Goal: Information Seeking & Learning: Learn about a topic

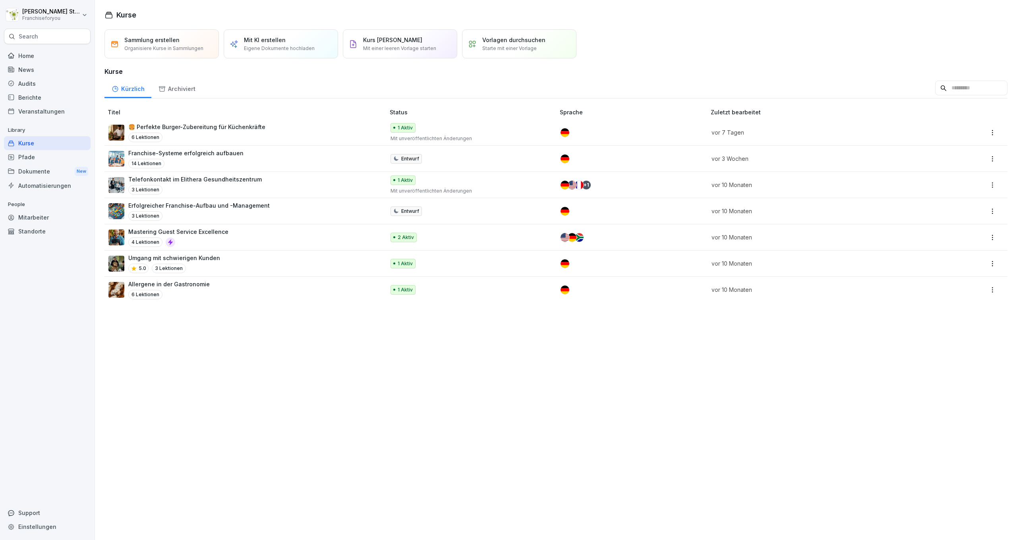
click at [166, 128] on p "🍔 Perfekte Burger-Zubereitung für Küchenkräfte" at bounding box center [196, 127] width 137 height 8
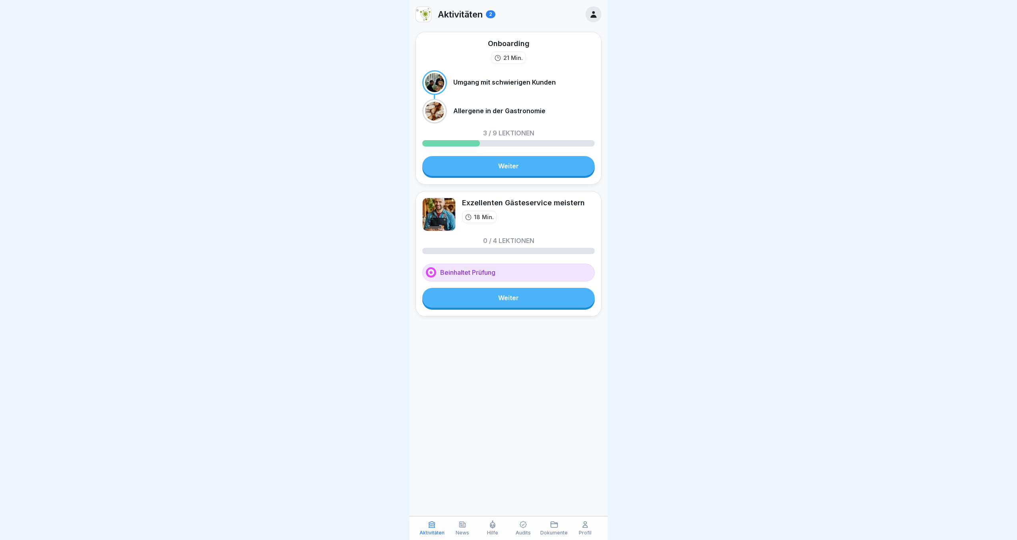
click at [465, 529] on icon at bounding box center [463, 525] width 8 height 8
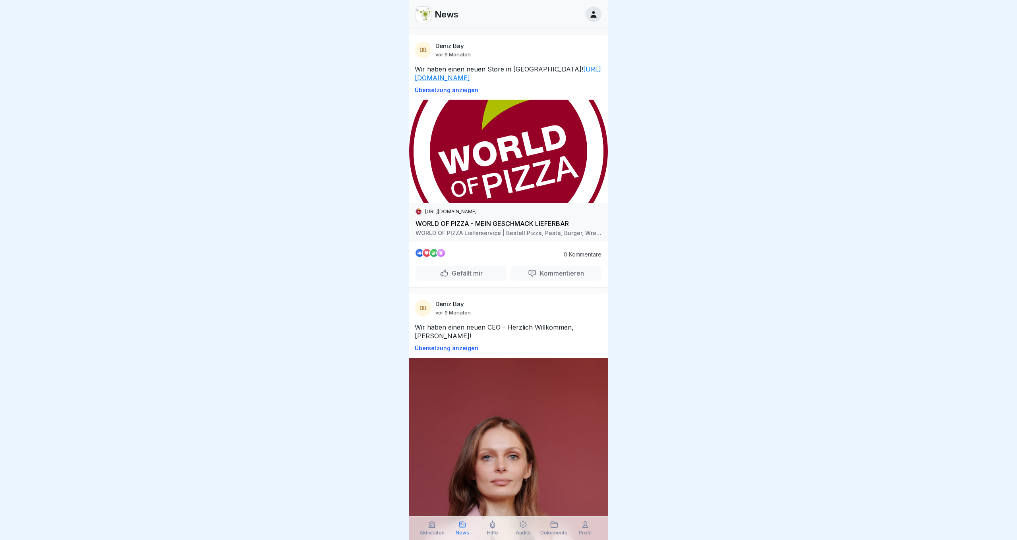
click at [496, 528] on icon at bounding box center [493, 525] width 8 height 8
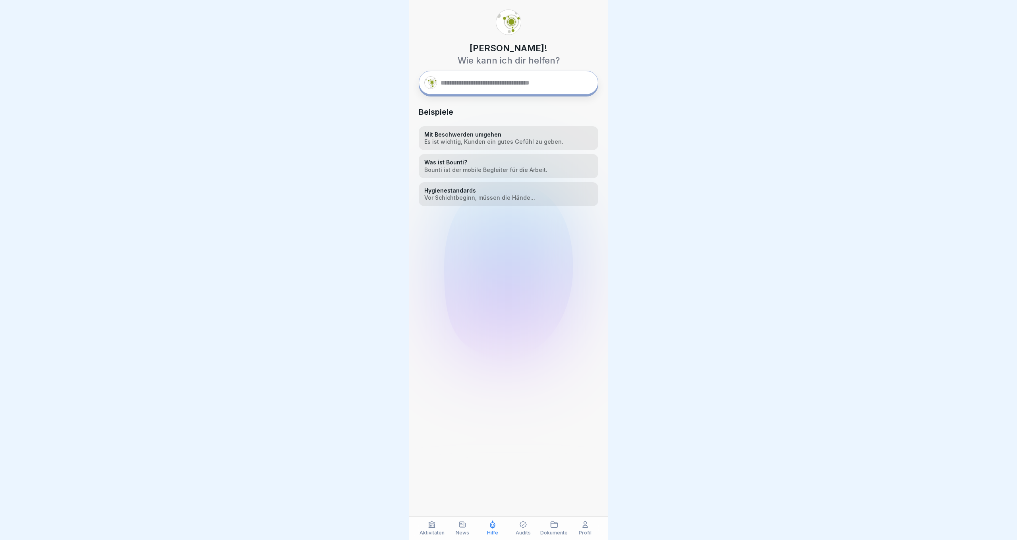
click at [523, 527] on icon at bounding box center [523, 525] width 8 height 8
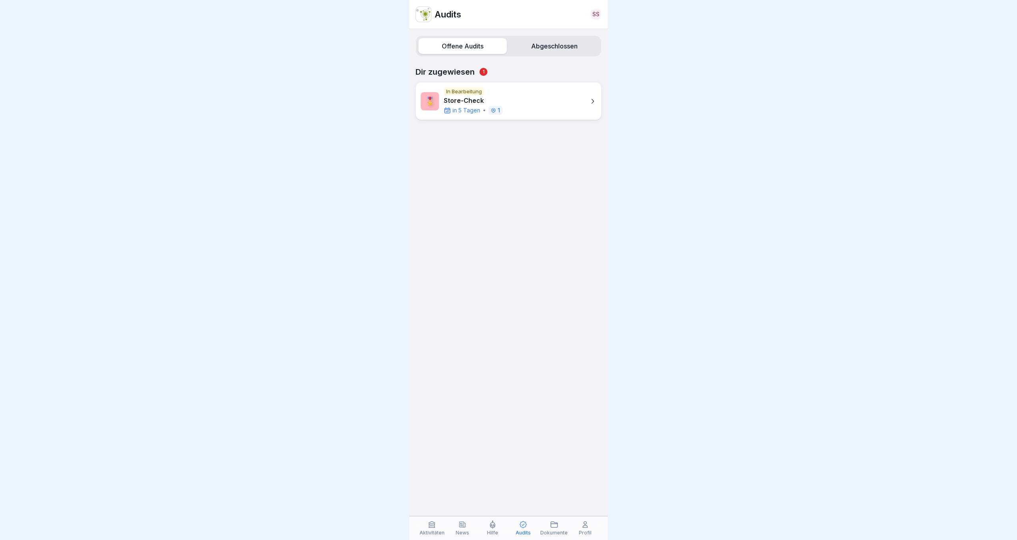
click at [551, 529] on icon at bounding box center [554, 525] width 8 height 8
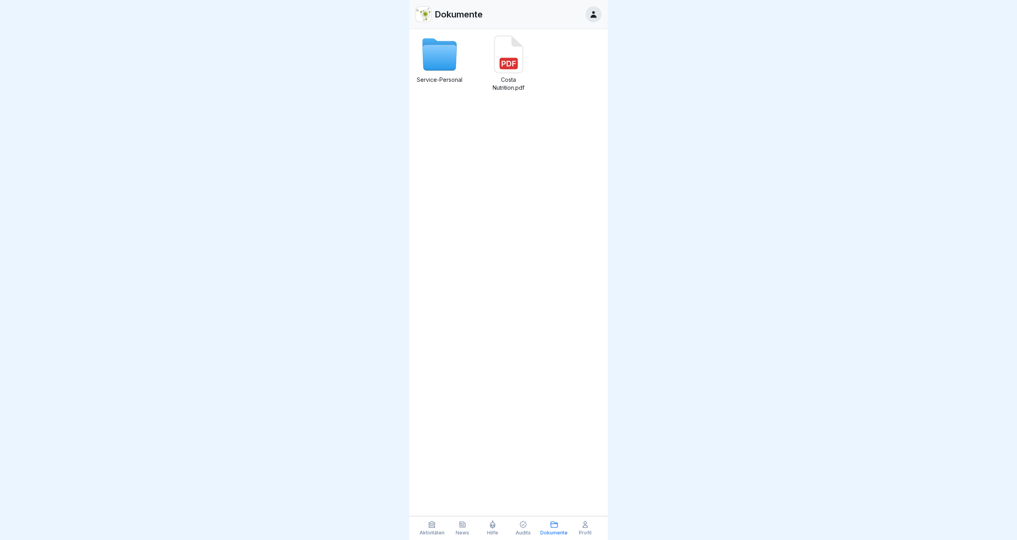
click at [584, 533] on p "Profil" at bounding box center [585, 533] width 13 height 6
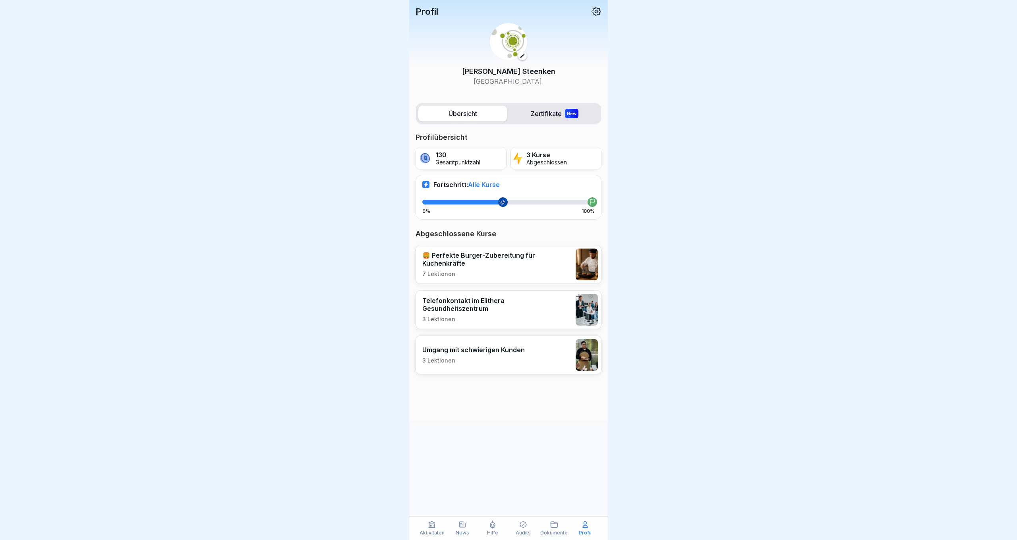
click at [553, 110] on label "Zertifikate New" at bounding box center [554, 114] width 89 height 16
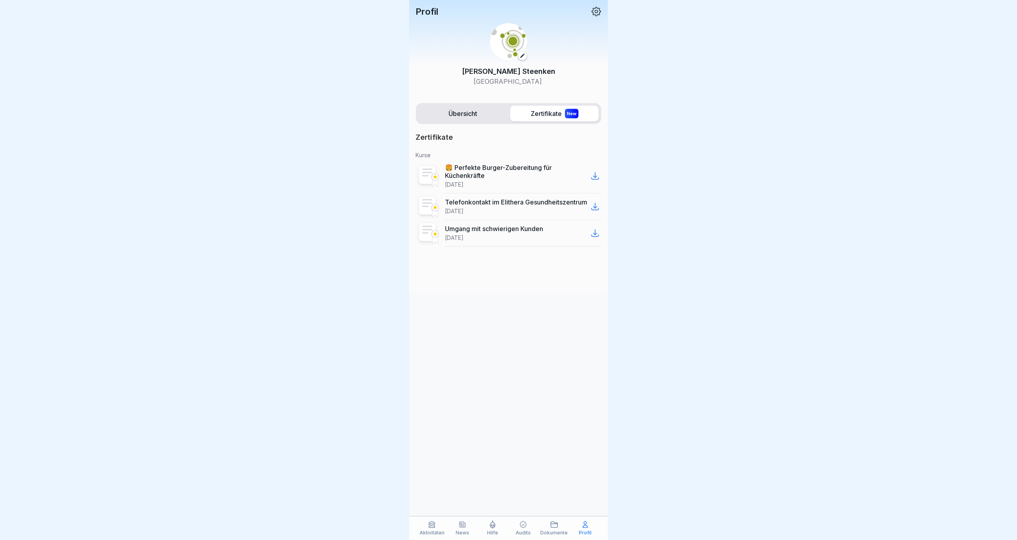
click at [470, 118] on label "Übersicht" at bounding box center [462, 114] width 89 height 16
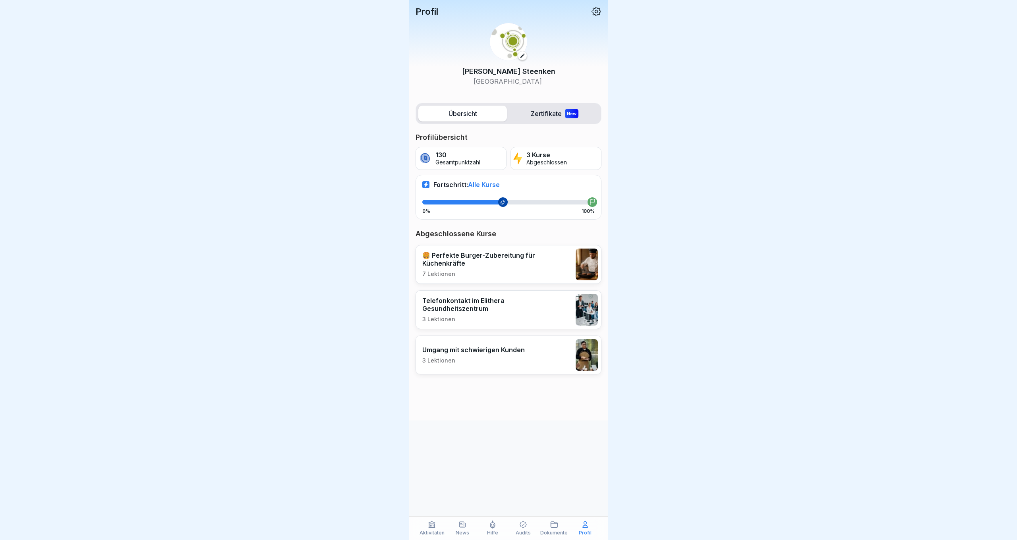
click at [453, 261] on p "🍔 Perfekte Burger-Zubereitung für Küchenkräfte" at bounding box center [496, 260] width 149 height 16
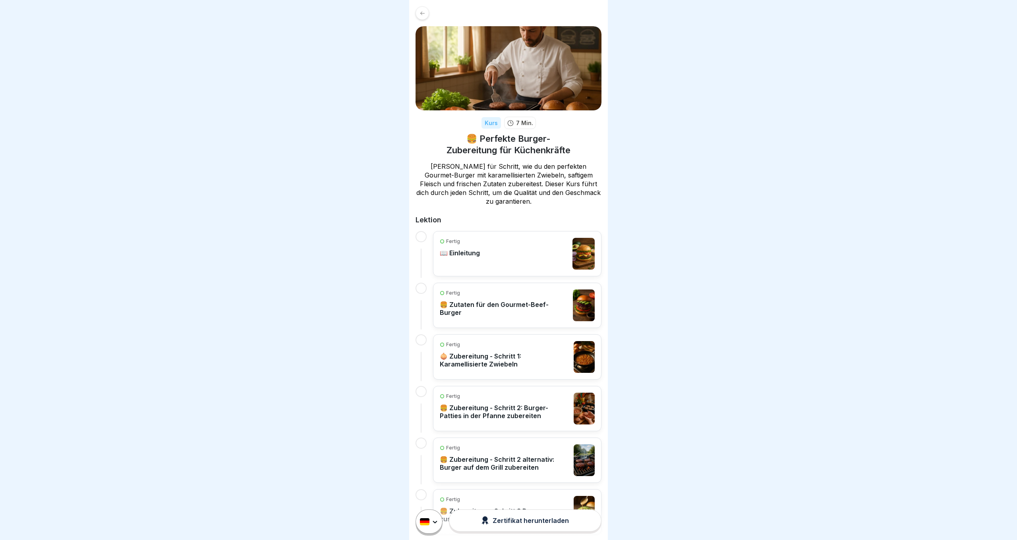
click at [463, 255] on p "📖 Einleitung" at bounding box center [460, 253] width 40 height 8
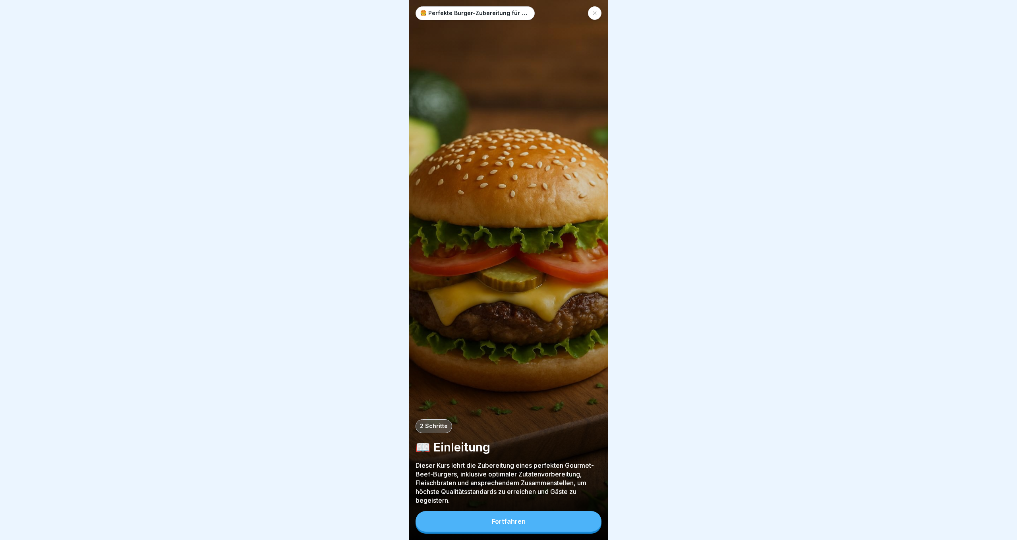
click at [487, 523] on button "Fortfahren" at bounding box center [509, 521] width 186 height 21
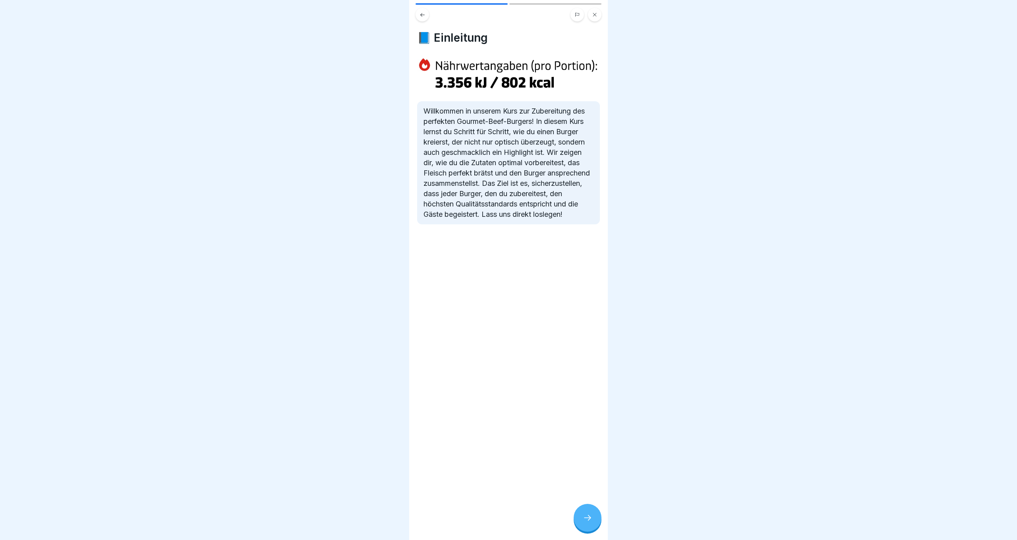
click at [584, 521] on icon at bounding box center [588, 518] width 10 height 10
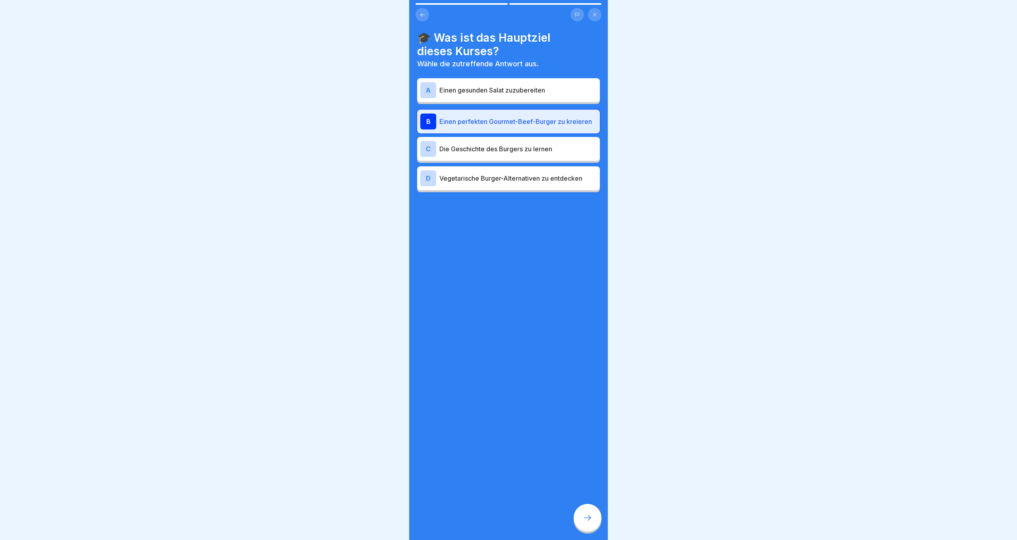
click at [585, 519] on icon at bounding box center [588, 518] width 10 height 10
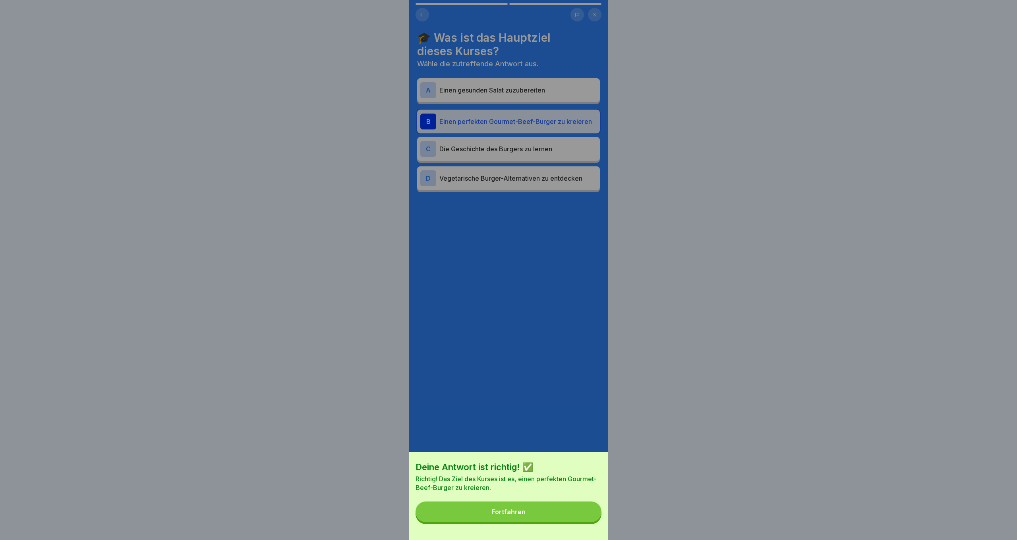
click at [512, 510] on div "Fortfahren" at bounding box center [509, 512] width 34 height 7
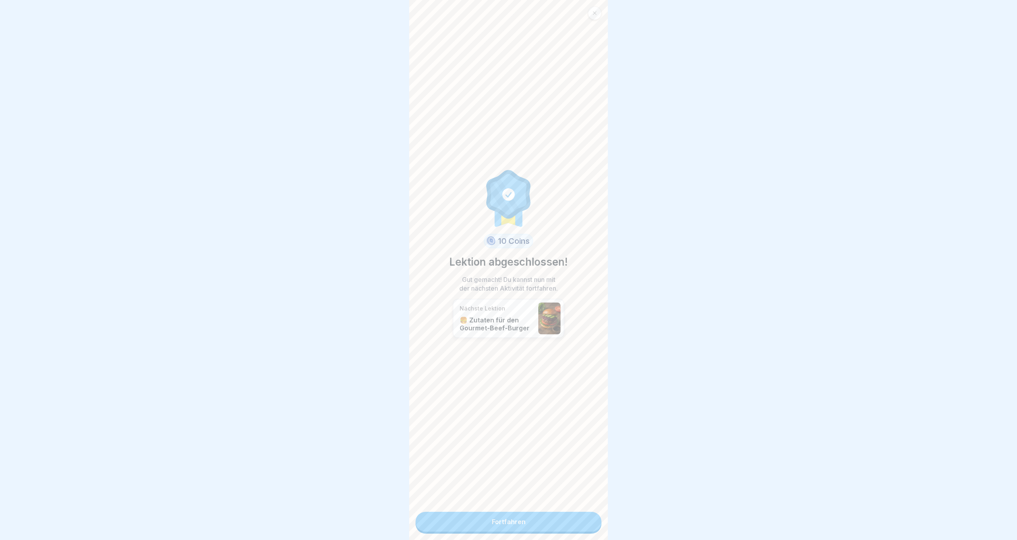
click at [519, 522] on link "Fortfahren" at bounding box center [509, 522] width 186 height 20
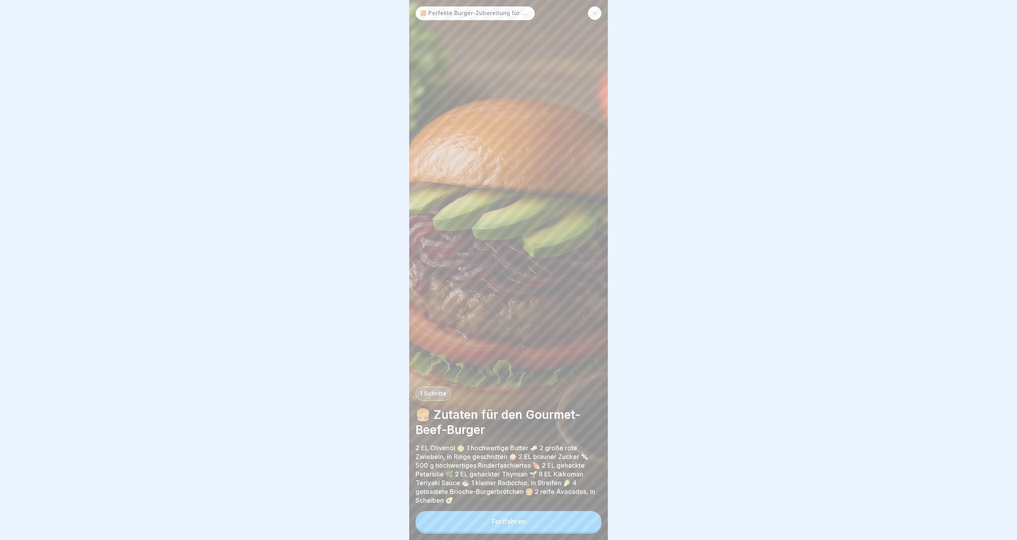
click at [519, 520] on div "Fortfahren" at bounding box center [509, 521] width 34 height 7
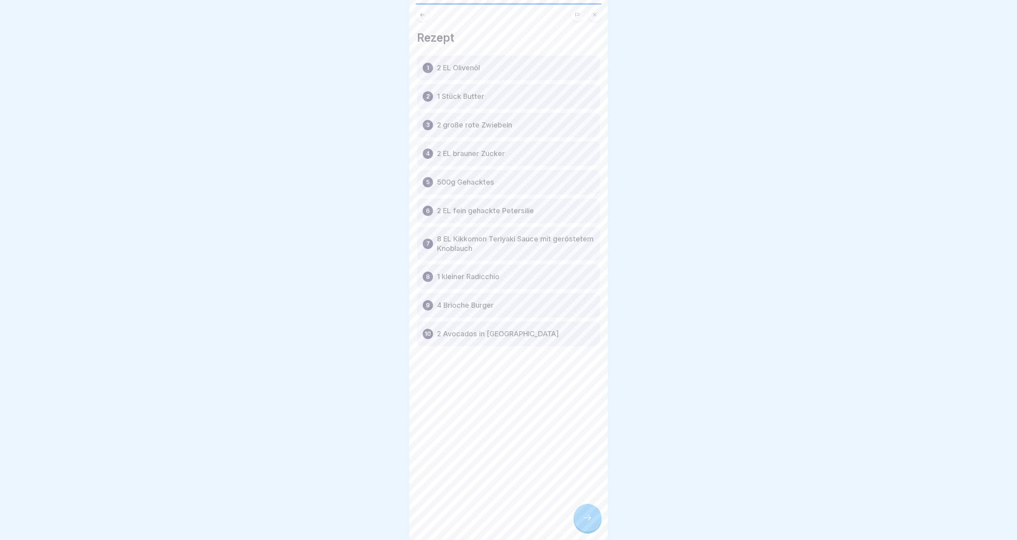
click at [580, 518] on div at bounding box center [588, 518] width 28 height 28
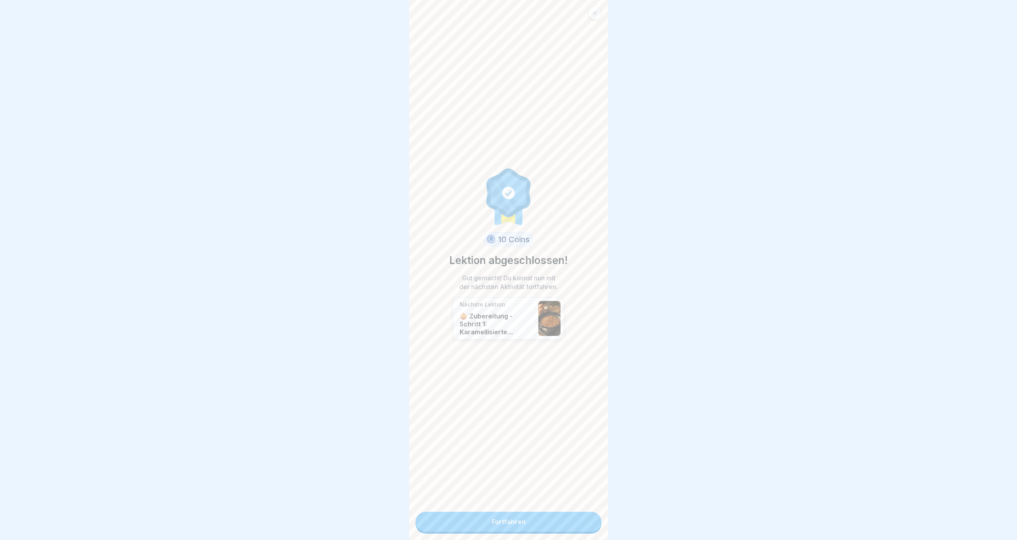
click at [580, 518] on link "Fortfahren" at bounding box center [509, 522] width 186 height 20
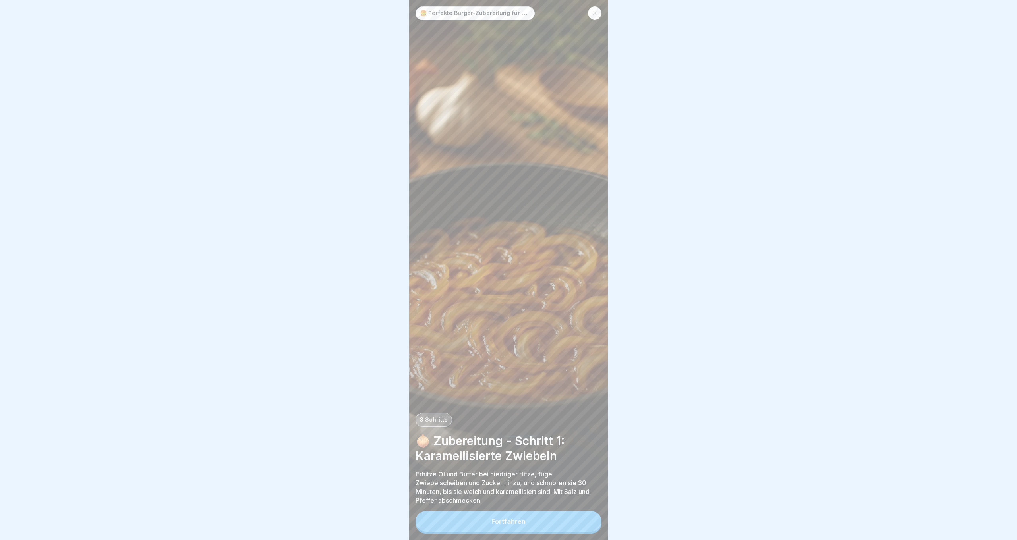
click at [571, 515] on button "Fortfahren" at bounding box center [509, 521] width 186 height 21
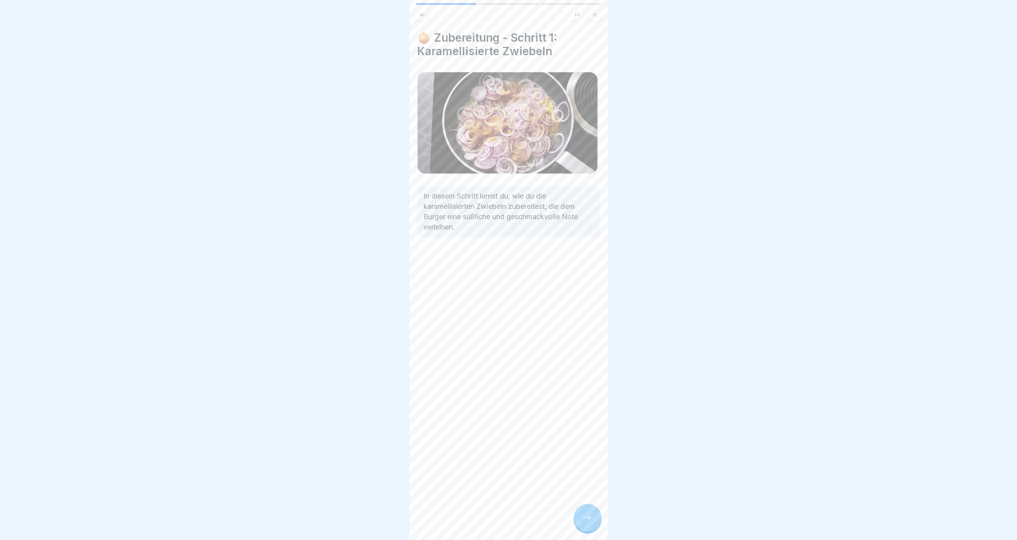
click at [580, 515] on div at bounding box center [588, 518] width 28 height 28
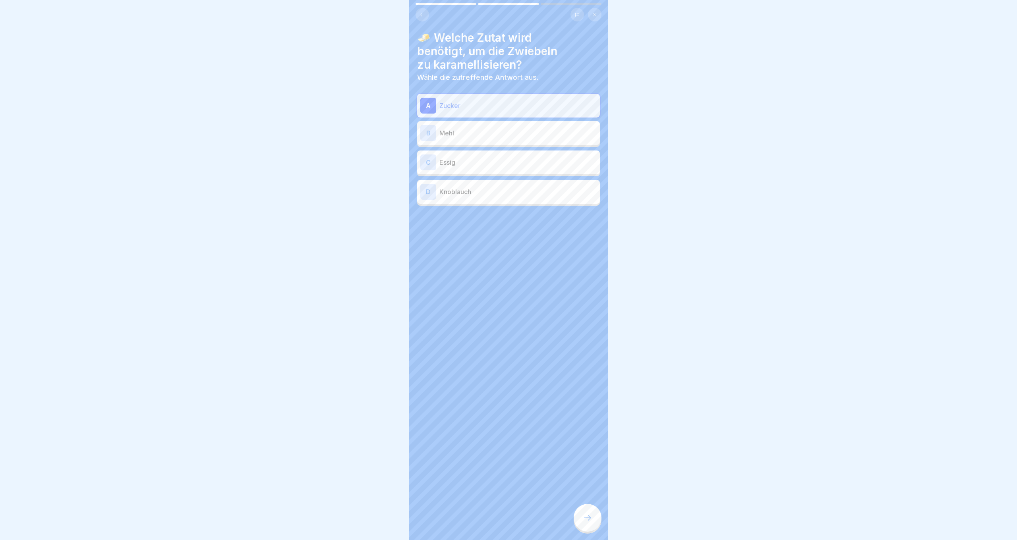
click at [423, 13] on icon at bounding box center [423, 15] width 6 height 6
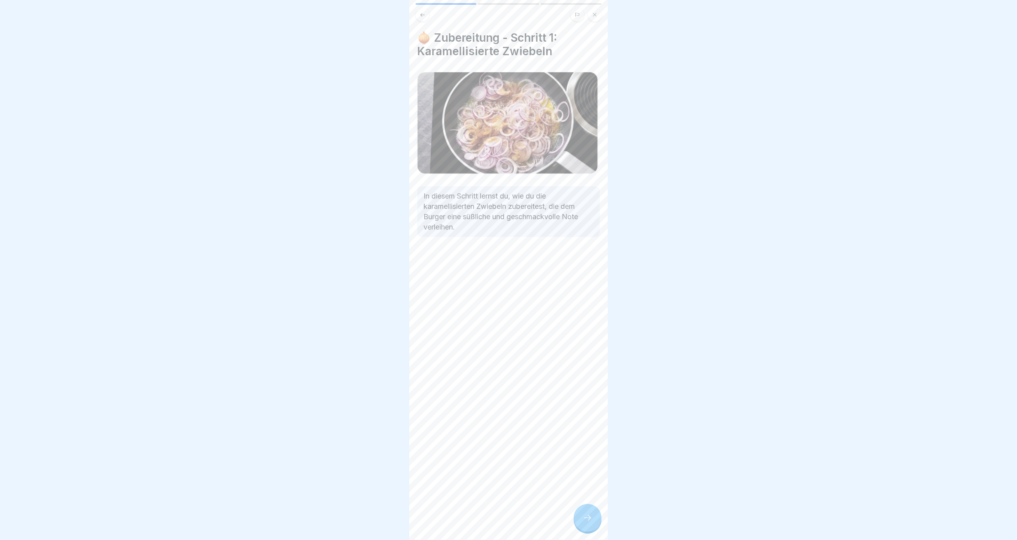
click at [423, 13] on icon at bounding box center [423, 15] width 6 height 6
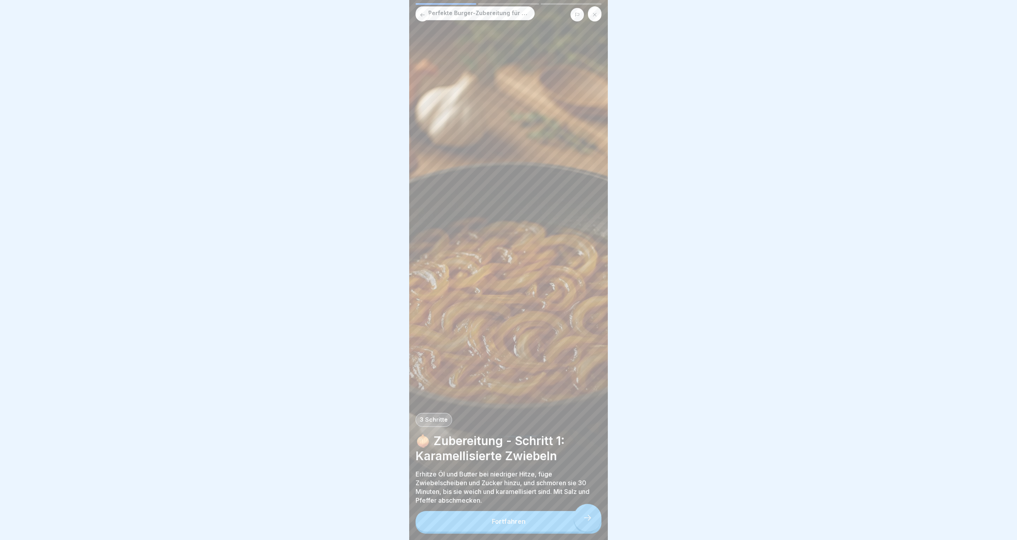
click at [423, 13] on p "🍔 Perfekte Burger-Zubereitung für Küchenkräfte" at bounding box center [475, 13] width 110 height 7
click at [598, 12] on div at bounding box center [595, 13] width 14 height 14
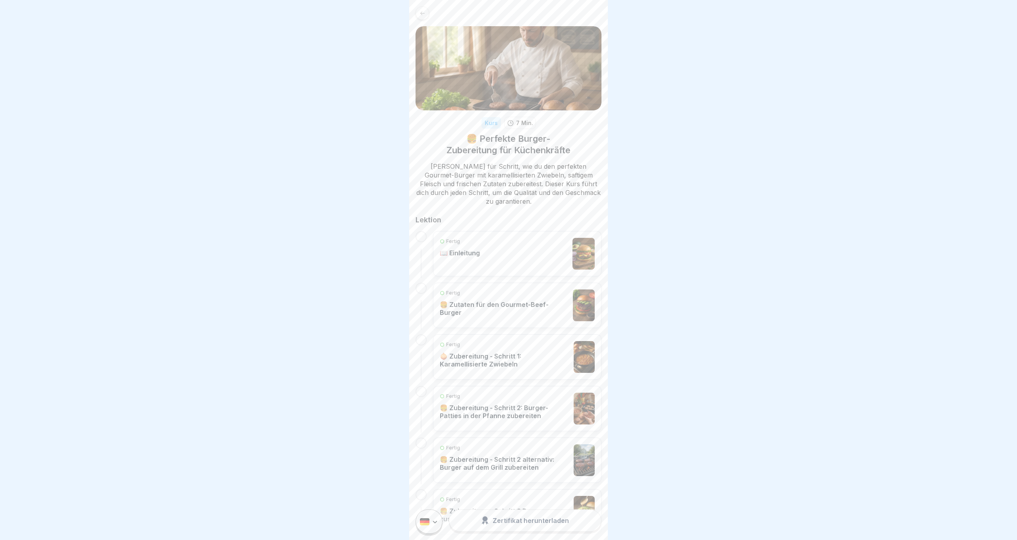
click at [424, 14] on icon at bounding box center [423, 13] width 6 height 6
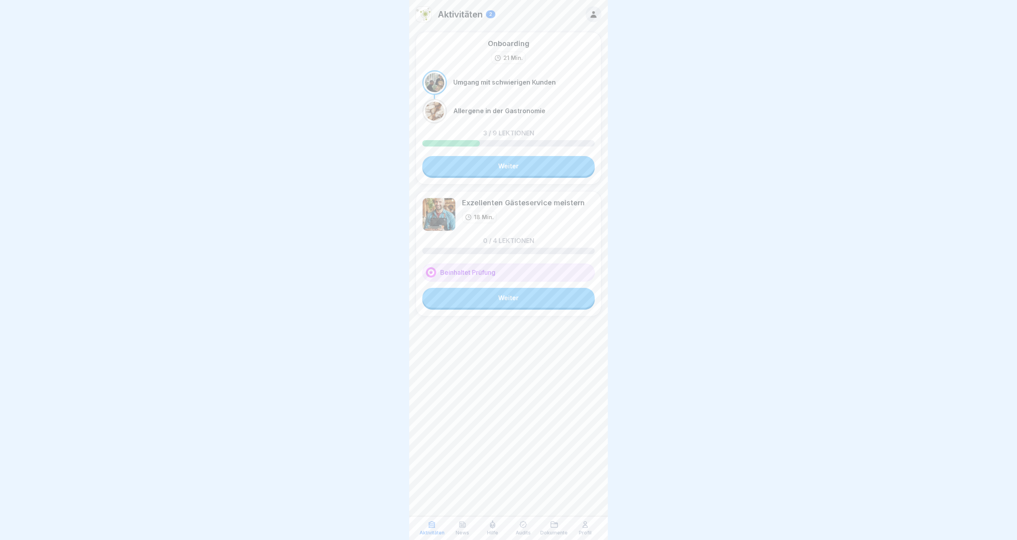
click at [582, 526] on icon at bounding box center [585, 525] width 8 height 8
